Goal: Task Accomplishment & Management: Manage account settings

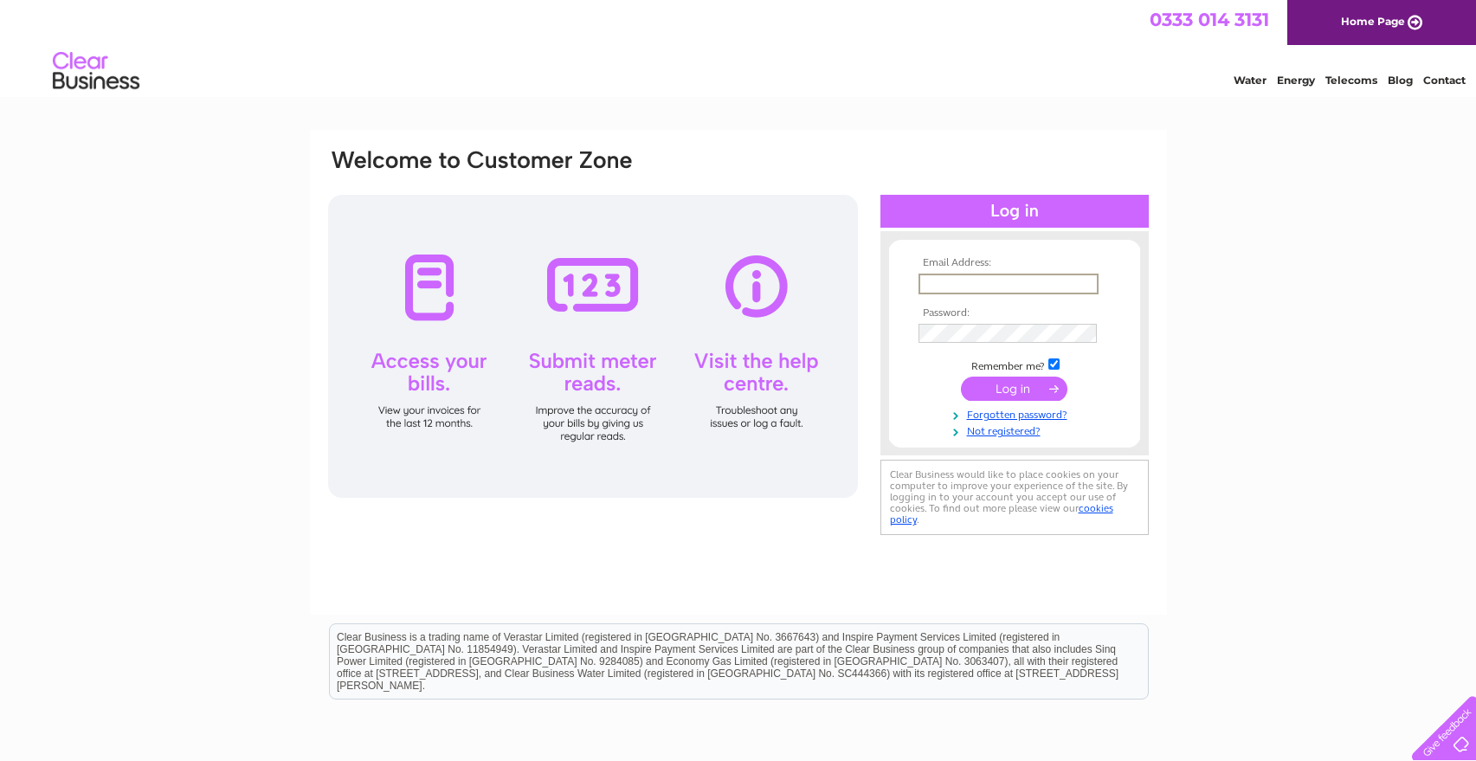
click at [952, 284] on input "text" at bounding box center [1008, 284] width 180 height 21
type input "accounts@nortechmarine.co.uk"
click at [979, 322] on td at bounding box center [1014, 332] width 201 height 28
click at [961, 377] on input "submit" at bounding box center [1014, 389] width 106 height 24
click at [1026, 391] on input "submit" at bounding box center [1014, 387] width 106 height 24
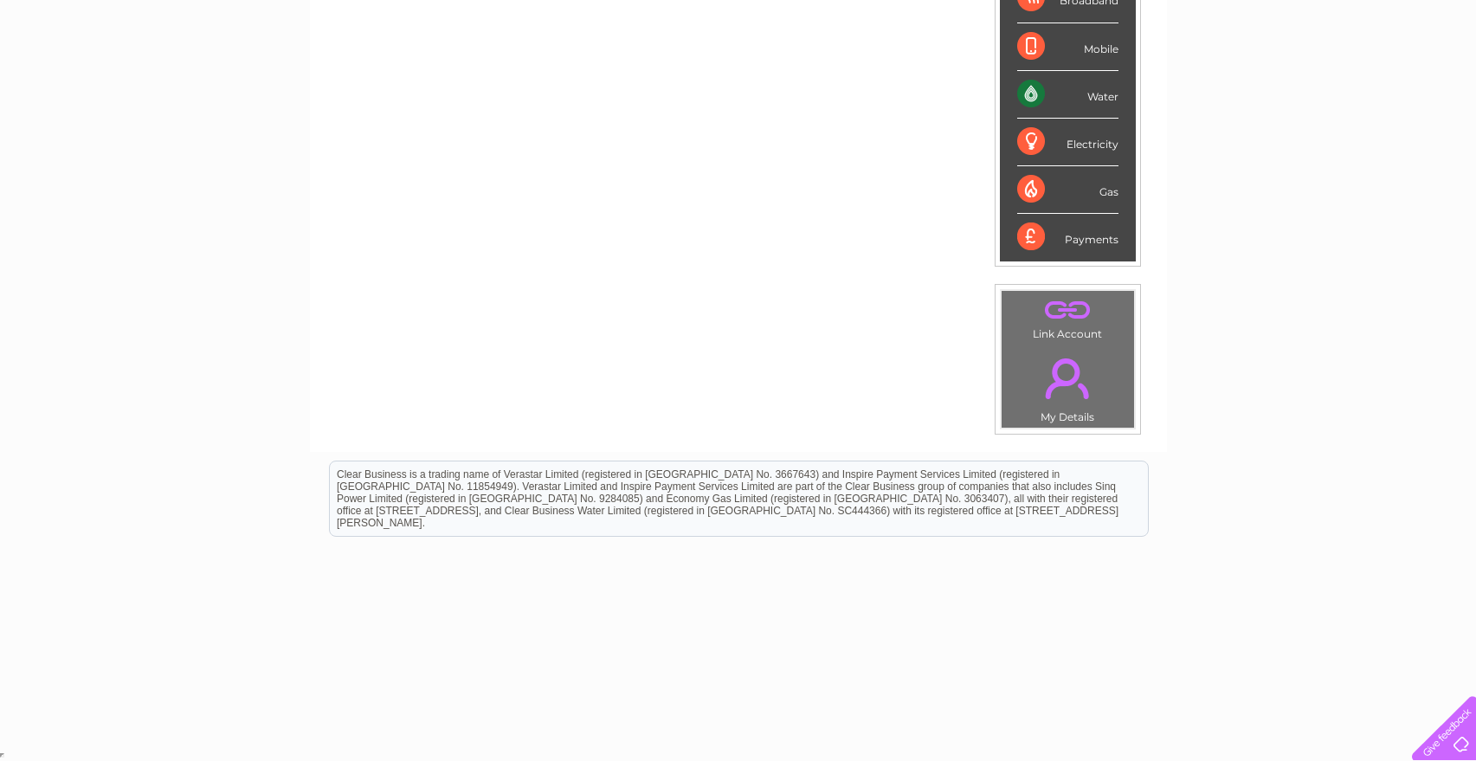
scroll to position [9, 0]
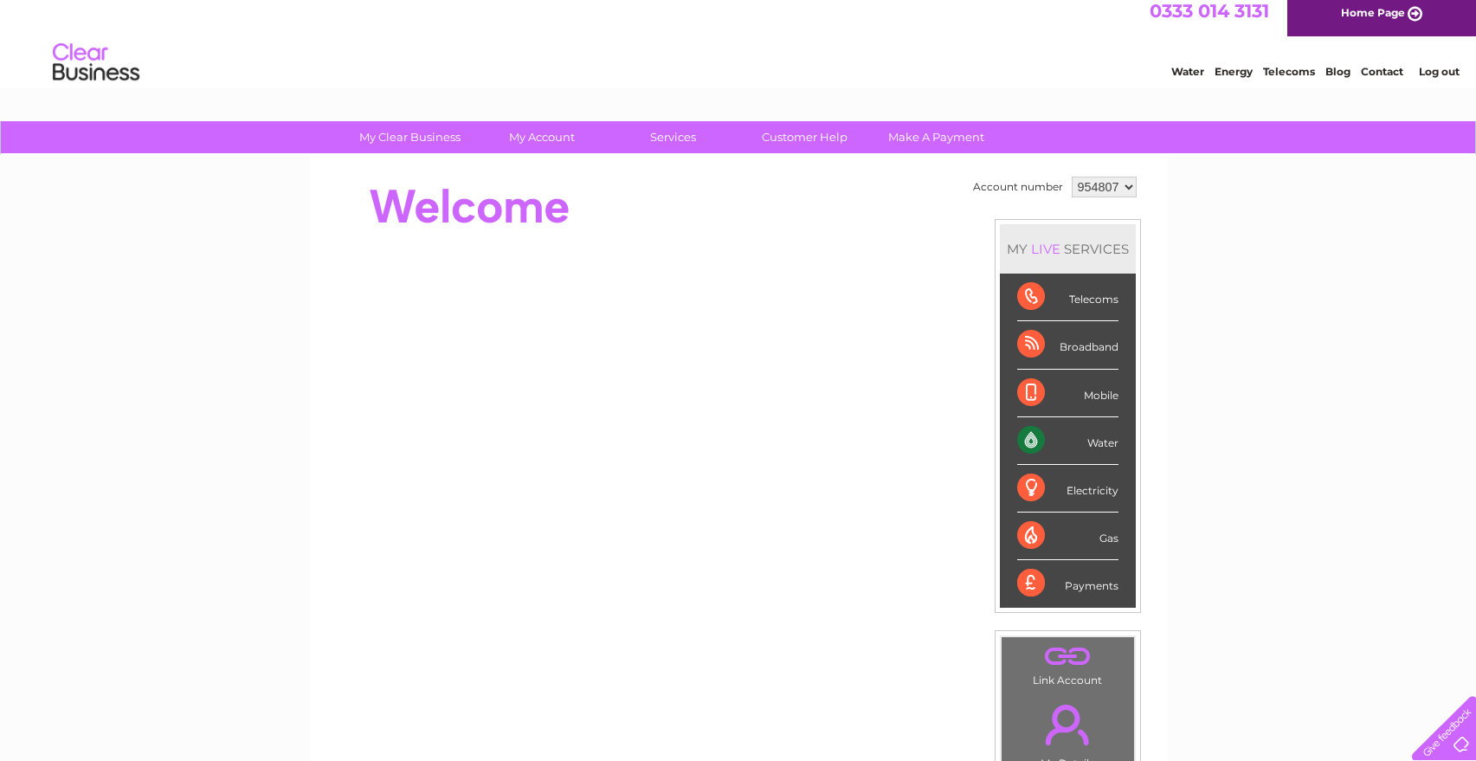
click at [1038, 441] on div "Water" at bounding box center [1067, 441] width 101 height 48
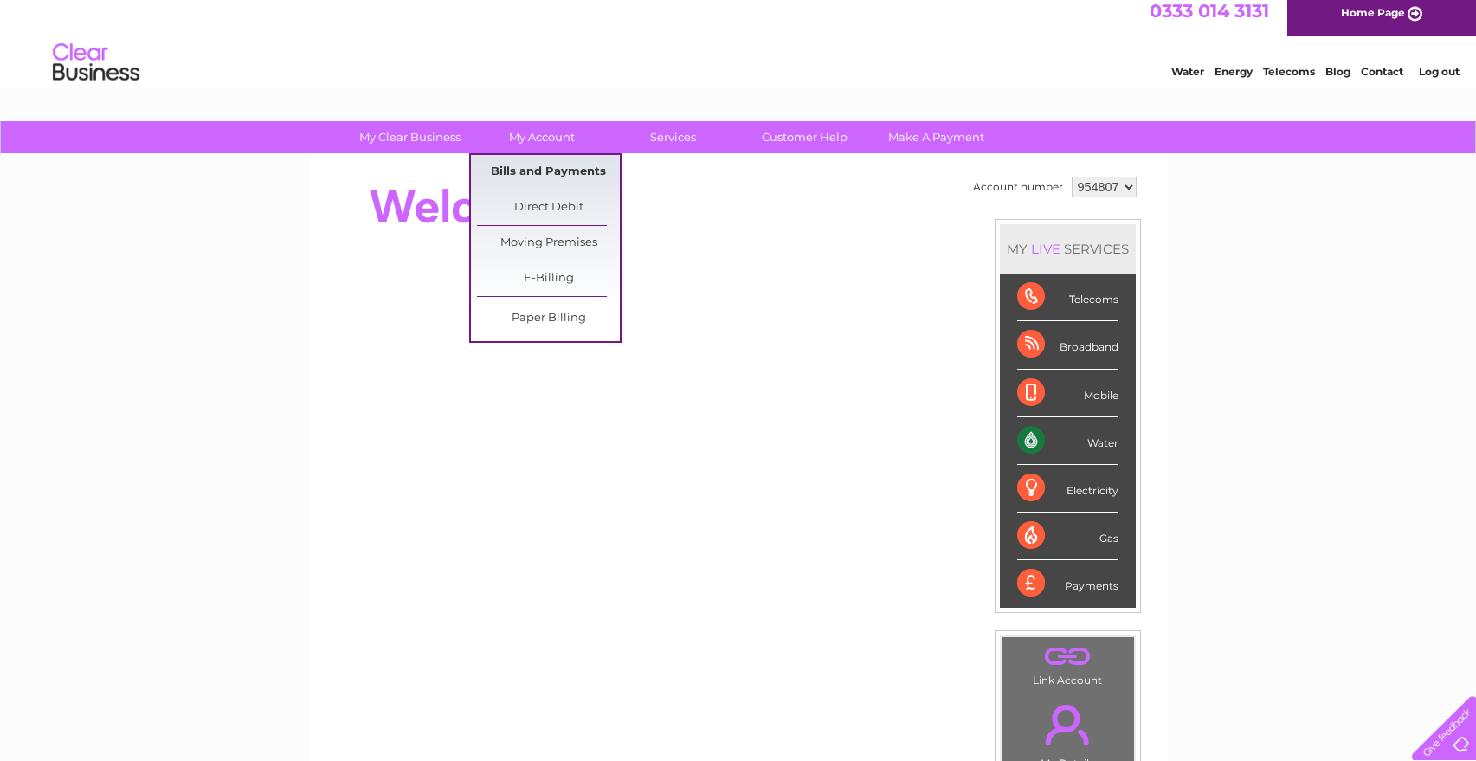
click at [554, 178] on link "Bills and Payments" at bounding box center [548, 172] width 143 height 35
click at [543, 168] on link "Bills and Payments" at bounding box center [548, 172] width 143 height 35
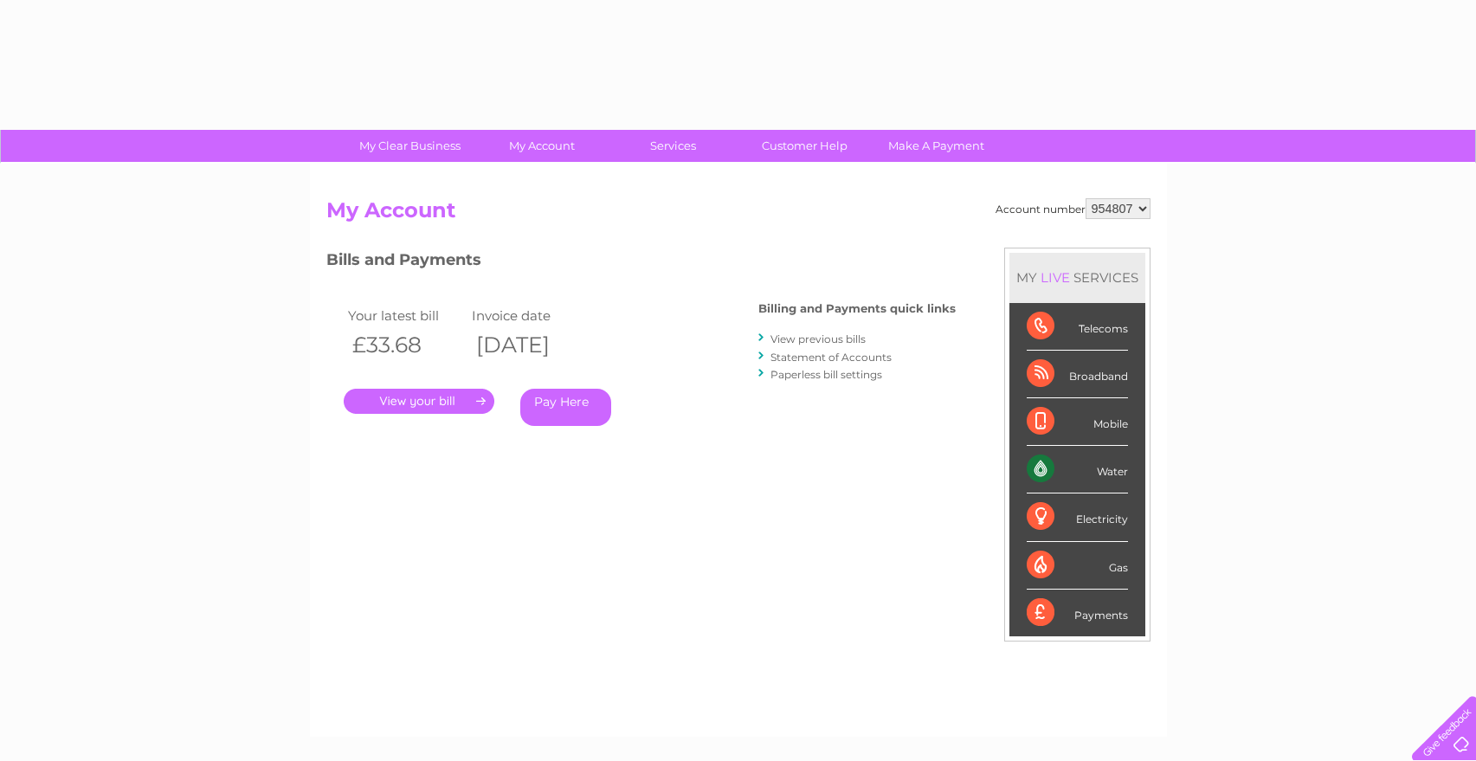
click at [546, 171] on div "Account number 954807 My Account MY LIVE SERVICES Telecoms Broadband Mobile Wat…" at bounding box center [738, 450] width 857 height 573
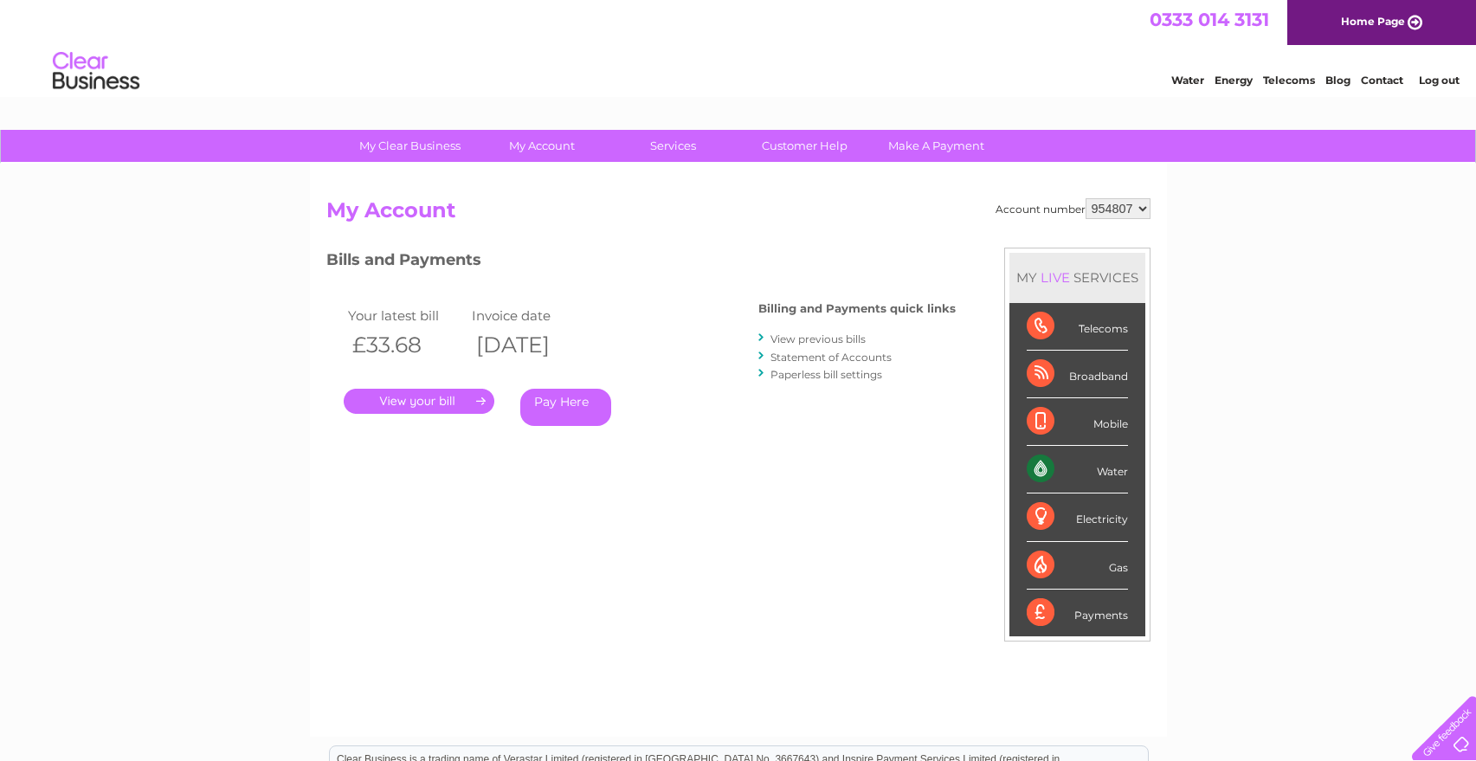
click at [809, 339] on link "View previous bills" at bounding box center [817, 338] width 95 height 13
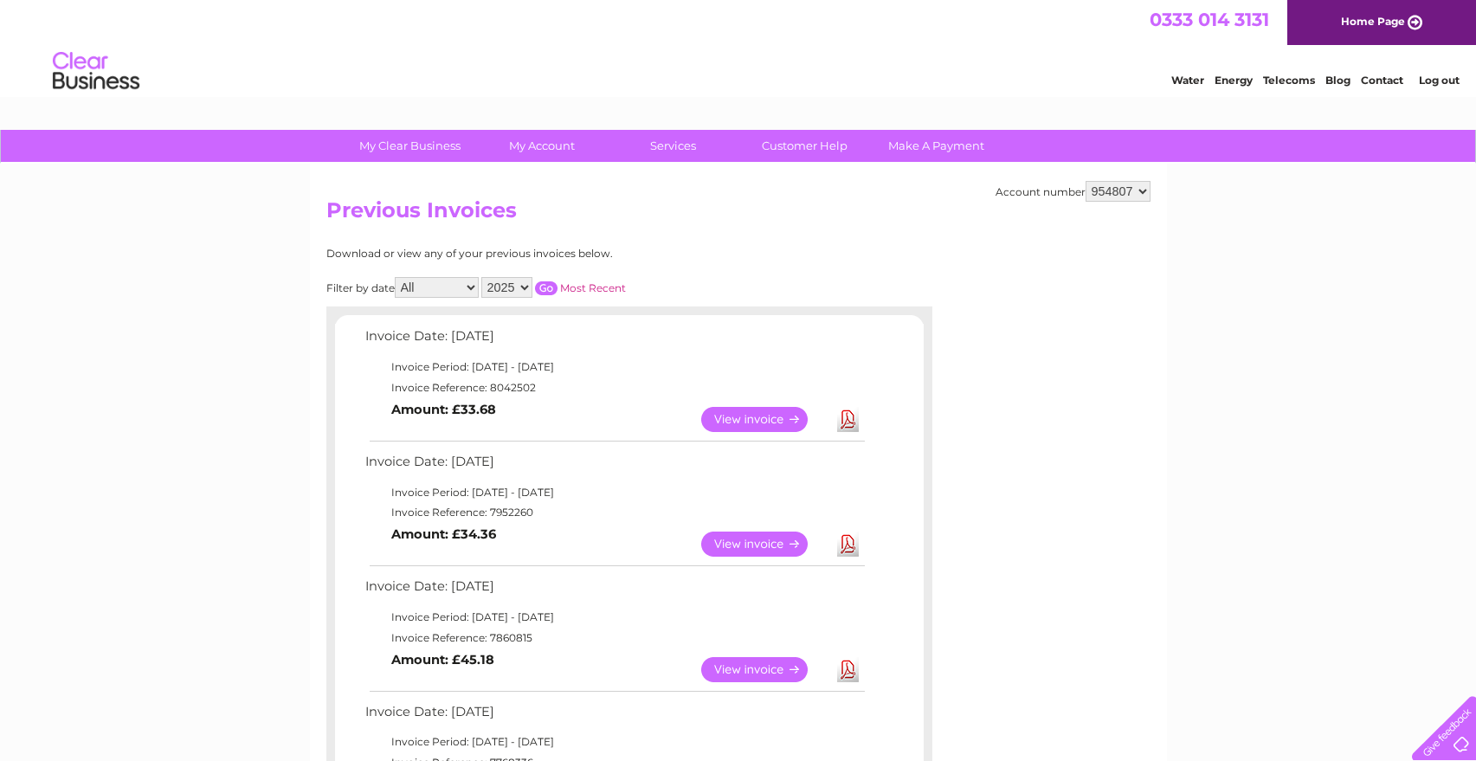
click at [739, 549] on link "View" at bounding box center [764, 543] width 127 height 25
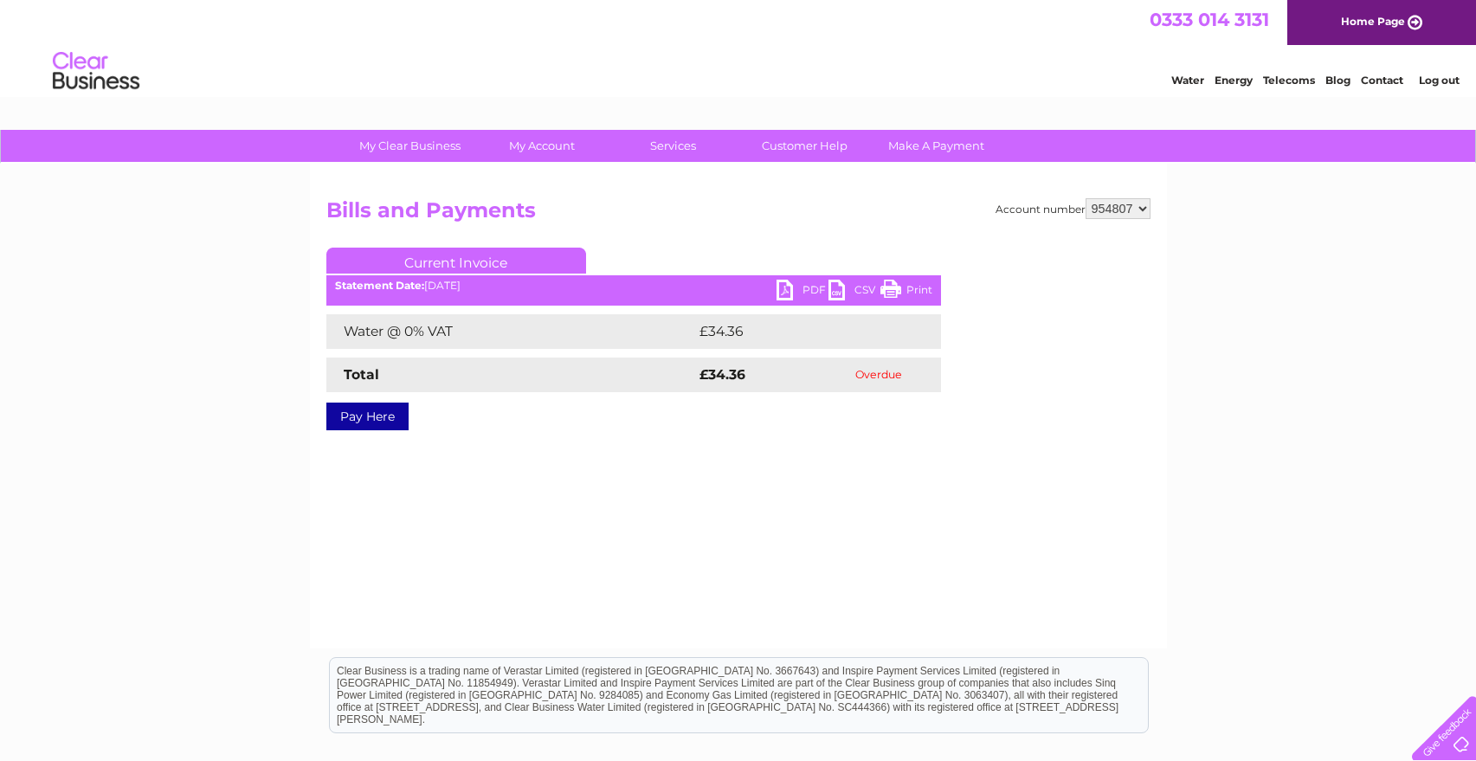
click at [789, 294] on link "PDF" at bounding box center [802, 292] width 52 height 25
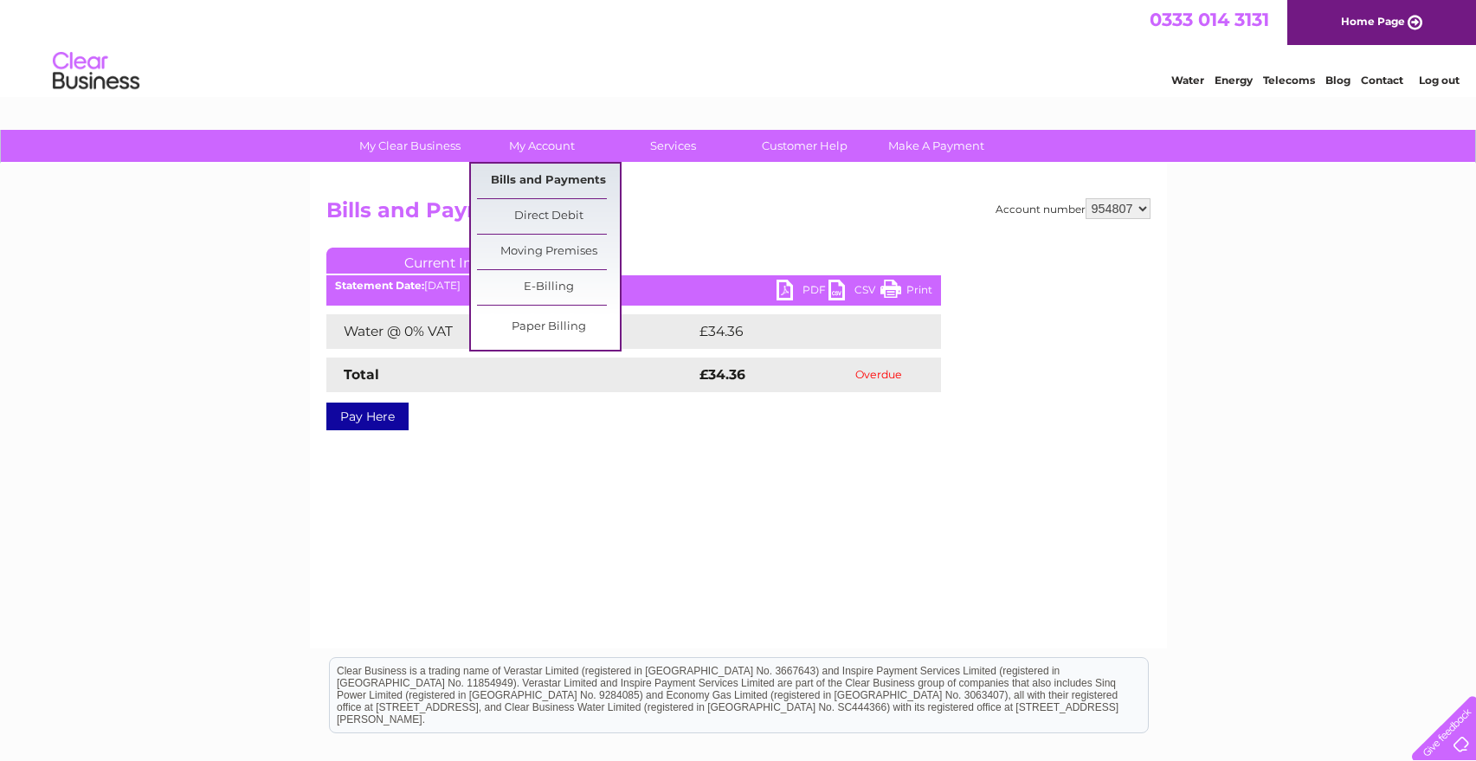
click at [535, 184] on link "Bills and Payments" at bounding box center [548, 181] width 143 height 35
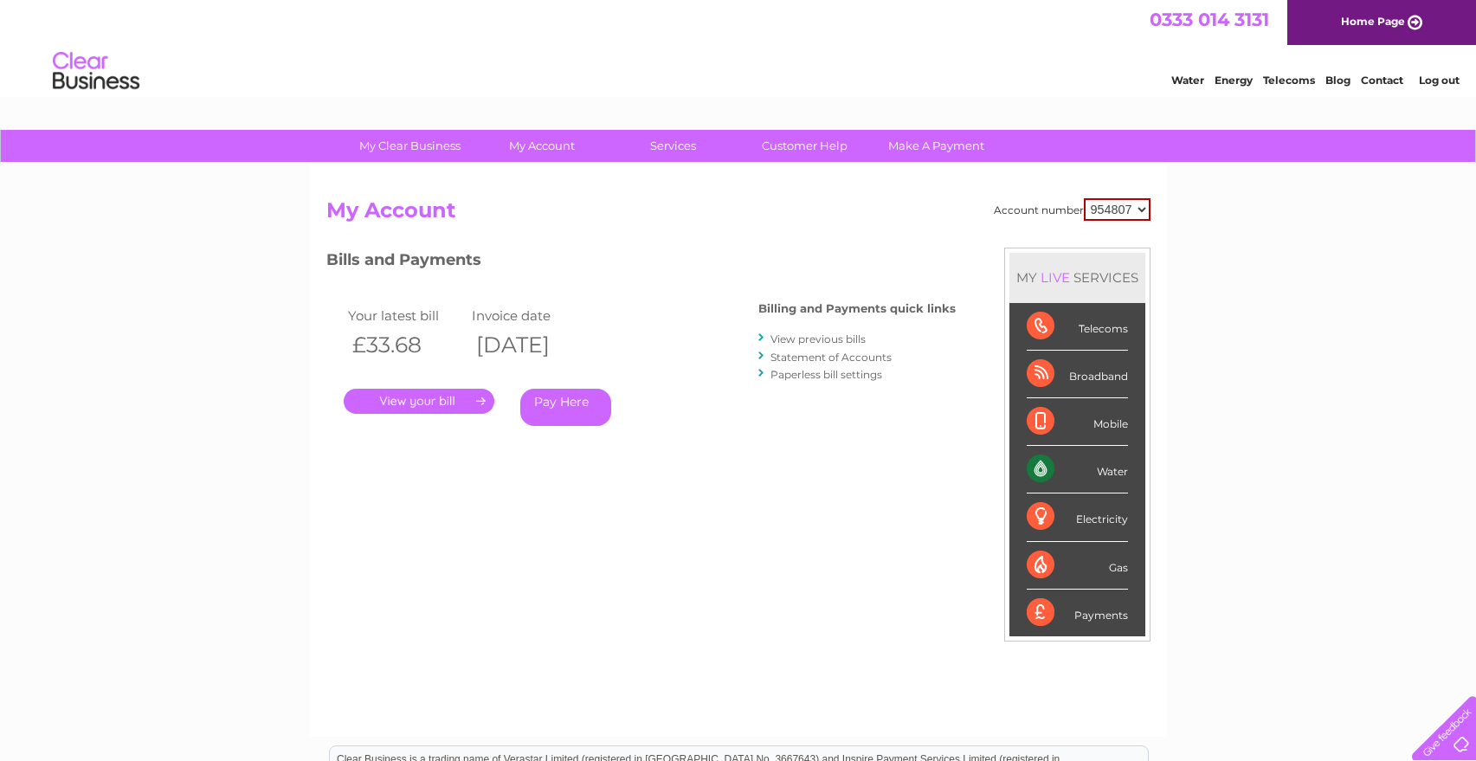
click at [415, 400] on link "." at bounding box center [419, 401] width 151 height 25
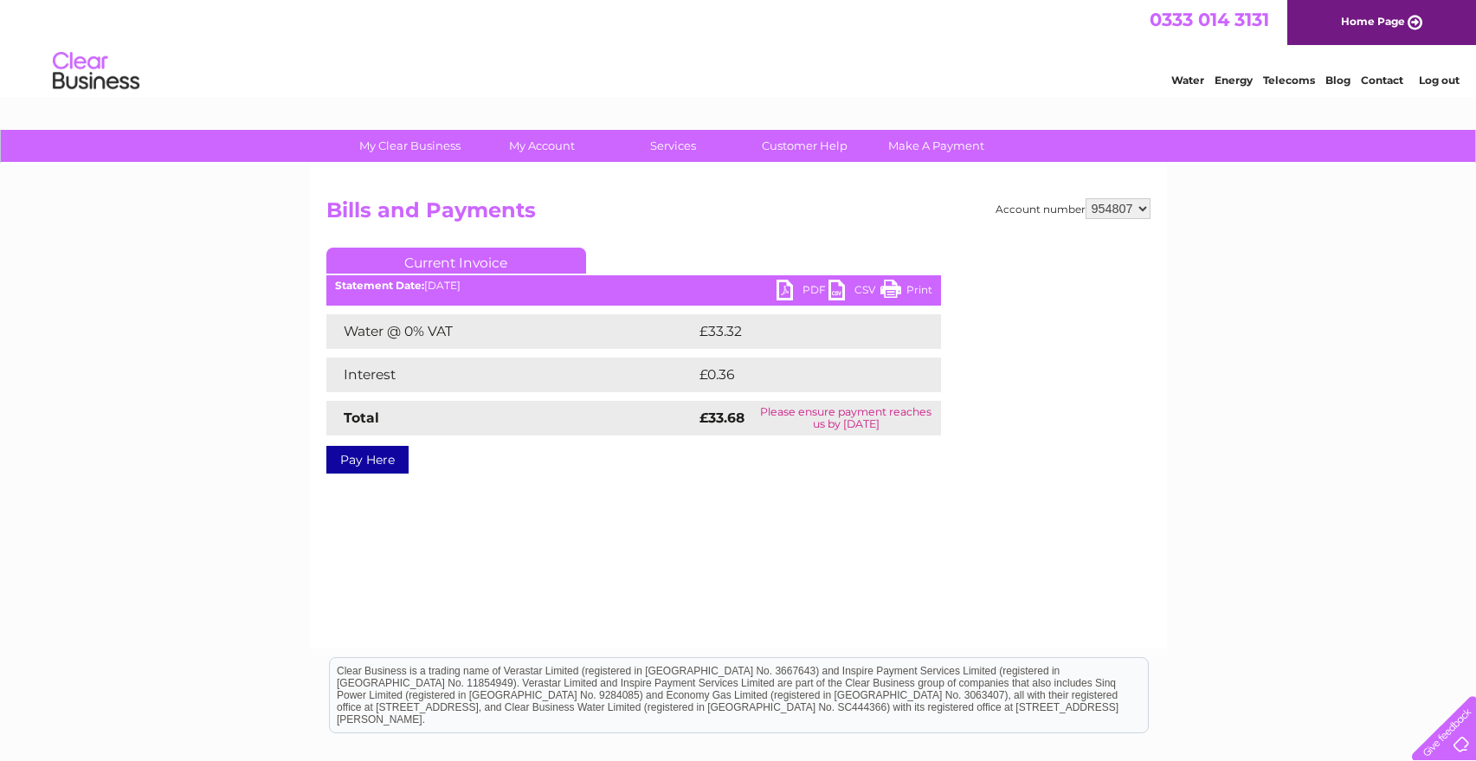
click at [788, 291] on link "PDF" at bounding box center [802, 292] width 52 height 25
